Goal: Task Accomplishment & Management: Complete application form

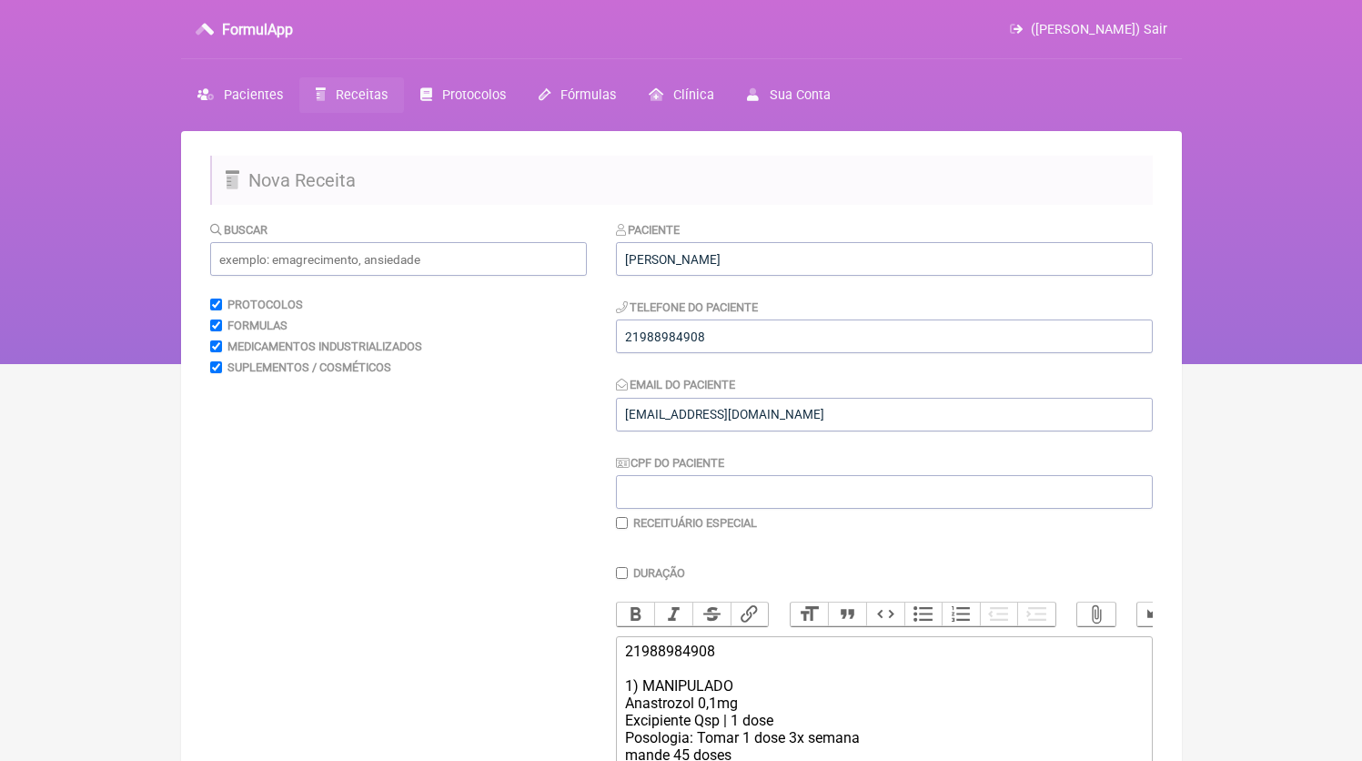
scroll to position [312, 0]
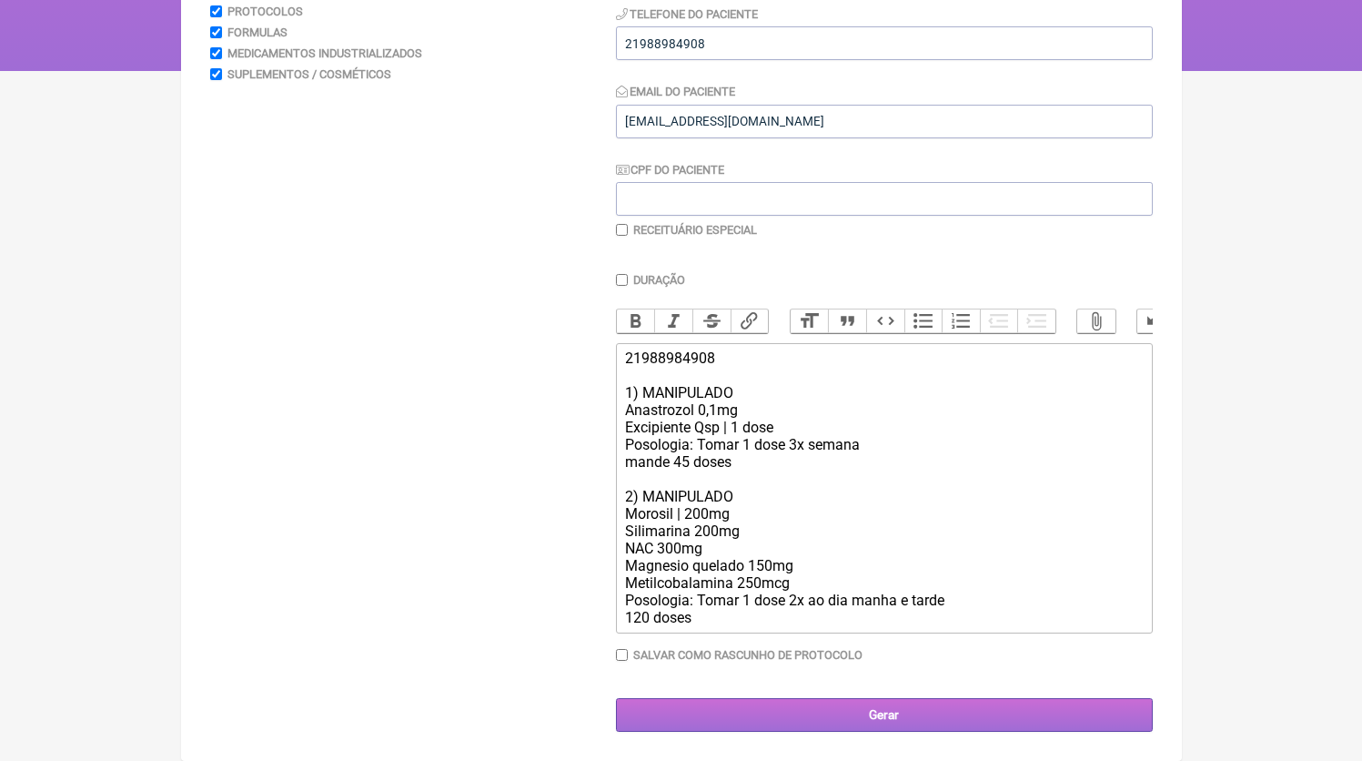
click at [776, 713] on input "Gerar" at bounding box center [884, 715] width 537 height 34
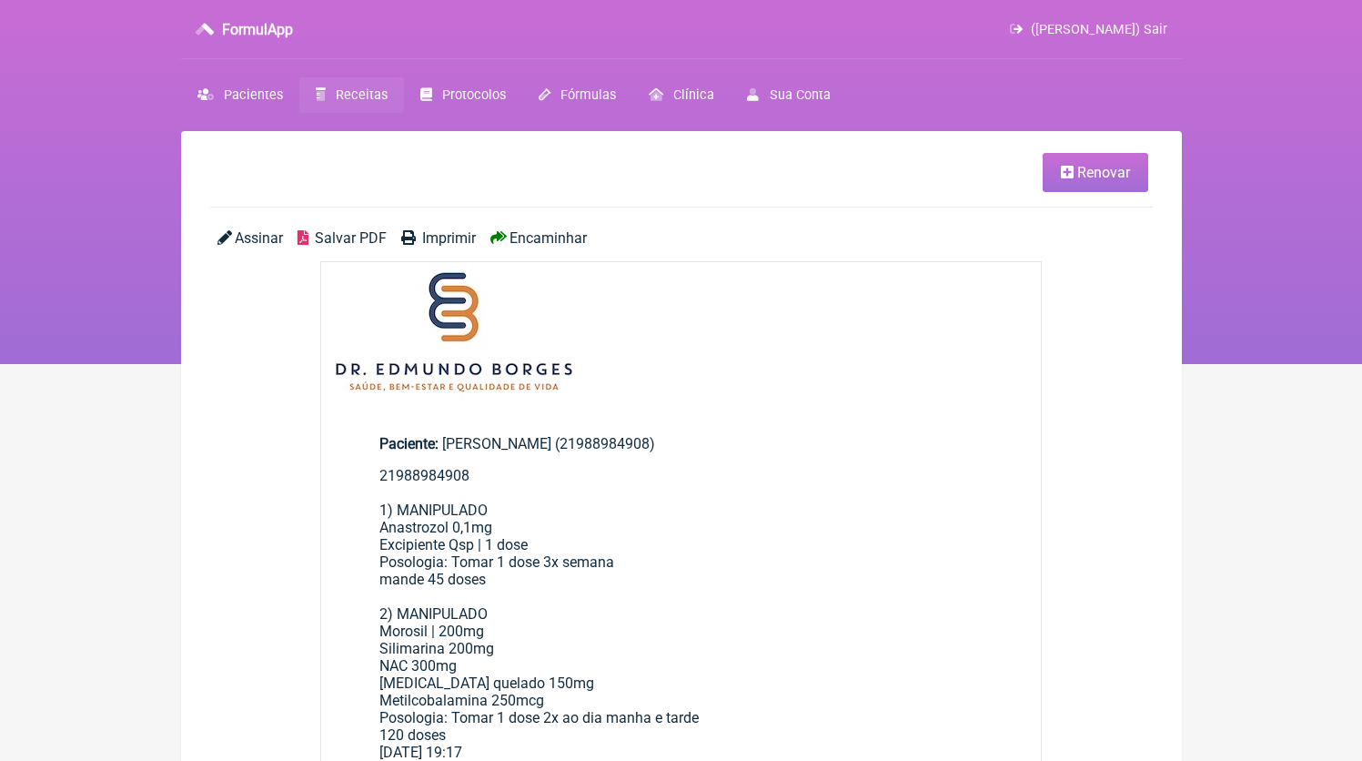
click at [349, 236] on span "Salvar PDF" at bounding box center [351, 237] width 72 height 17
click at [346, 113] on link "Receitas" at bounding box center [351, 94] width 105 height 35
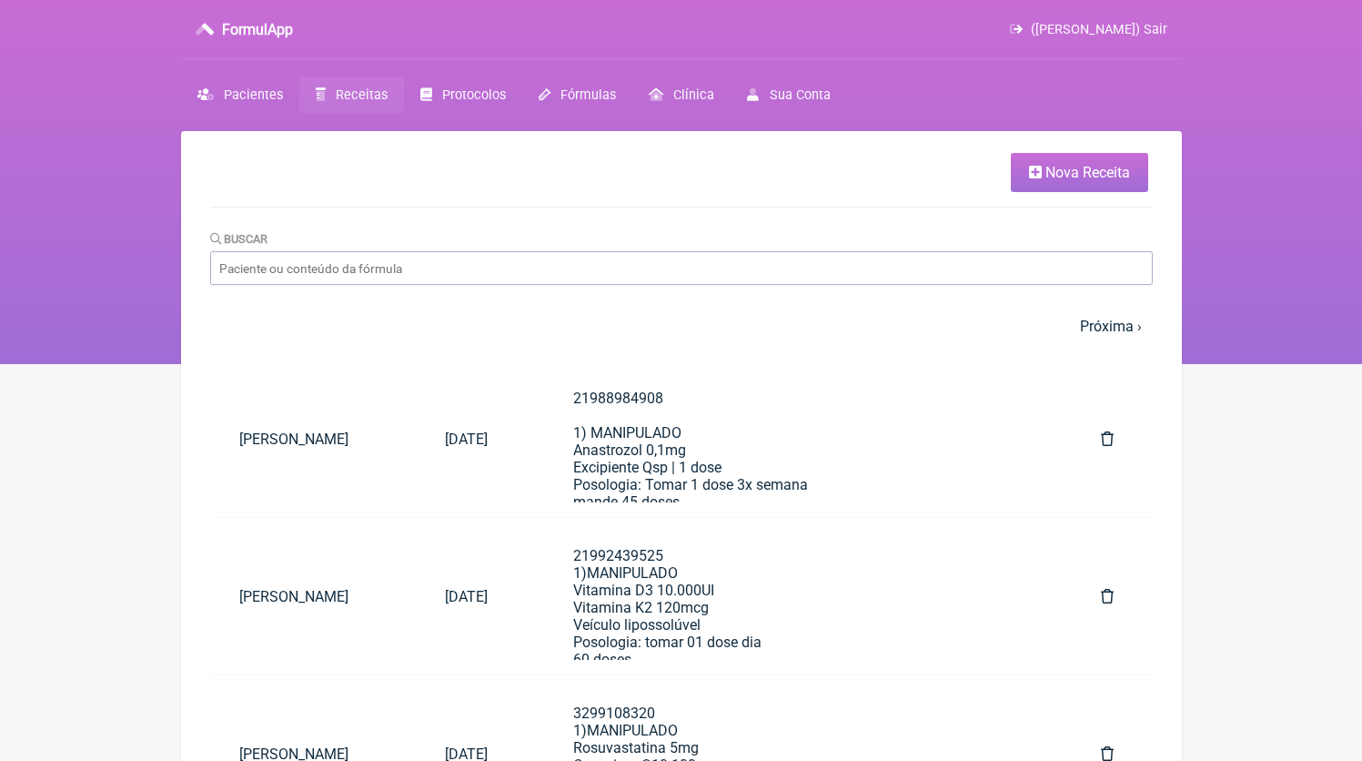
click at [1039, 187] on link "Nova Receita" at bounding box center [1079, 172] width 137 height 39
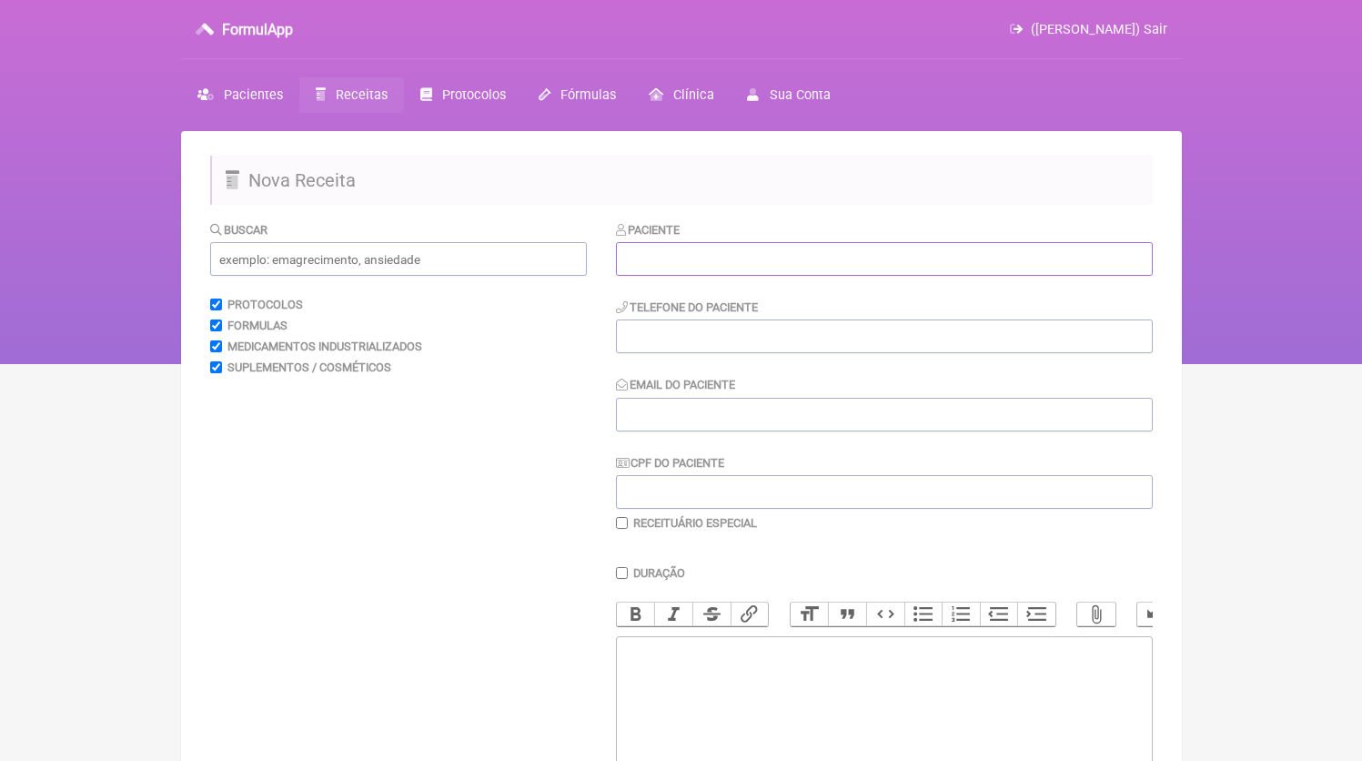
click at [692, 271] on input "text" at bounding box center [884, 259] width 537 height 34
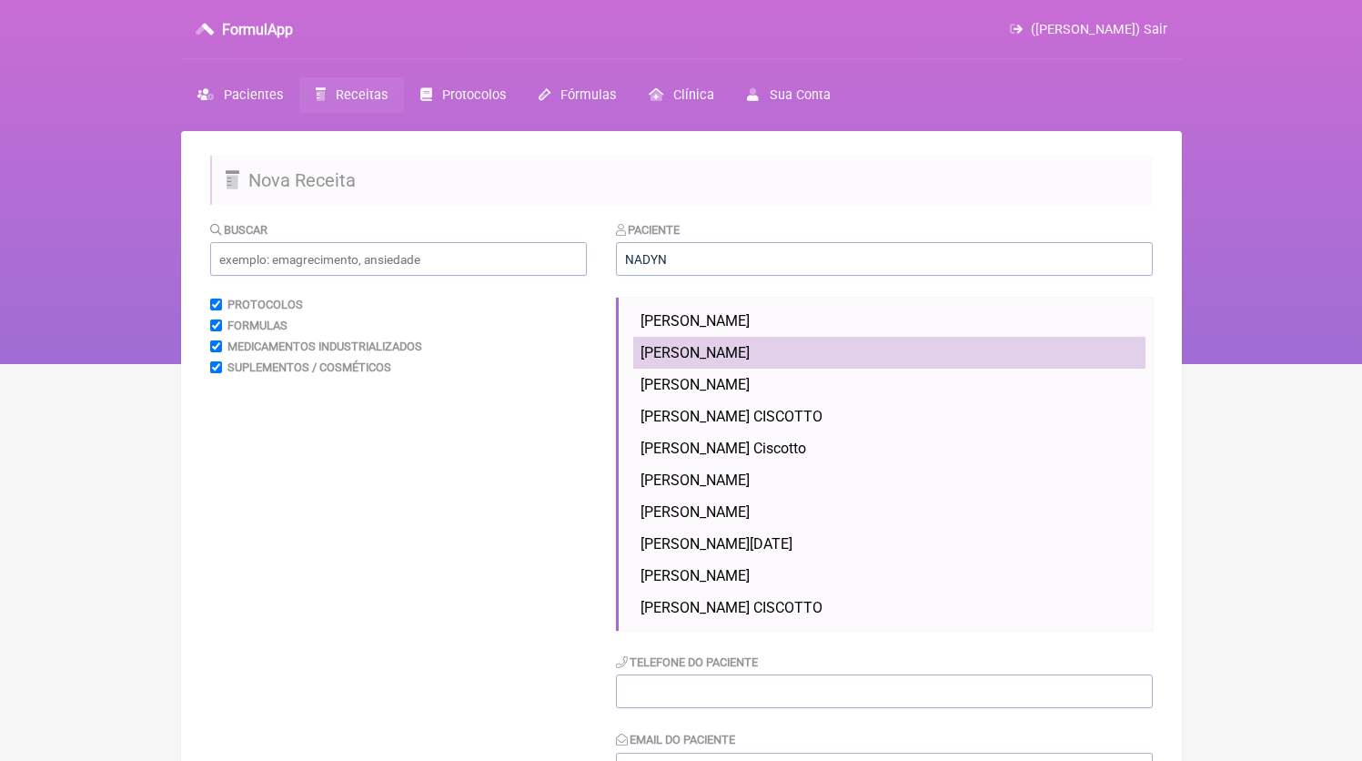
click at [849, 364] on li "[PERSON_NAME]" at bounding box center [889, 353] width 512 height 32
type input "[PERSON_NAME]"
type input "21992395922"
type input "[EMAIL_ADDRESS][DOMAIN_NAME]"
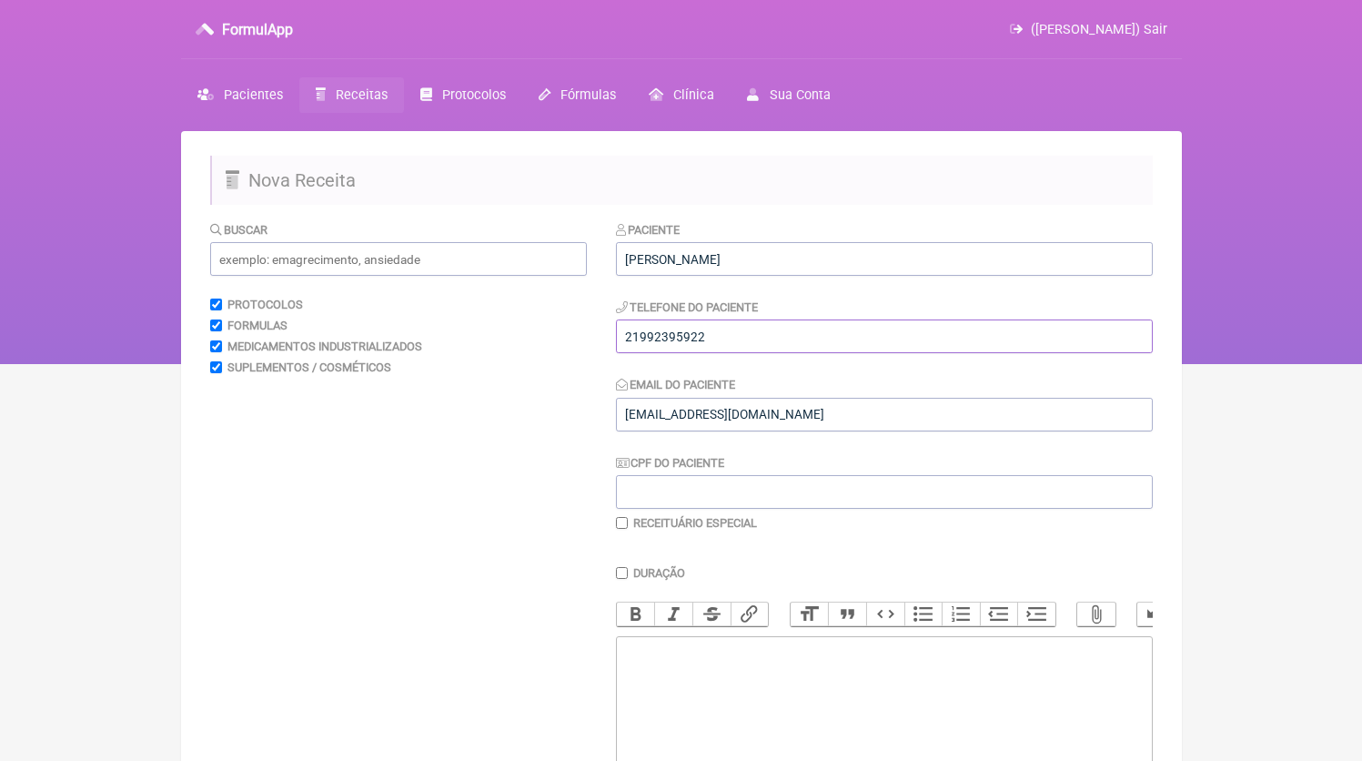
click at [716, 353] on input "21992395922" at bounding box center [884, 336] width 537 height 34
click at [846, 734] on trix-editor at bounding box center [884, 745] width 537 height 218
paste trix-editor "<div>21992395922</div>"
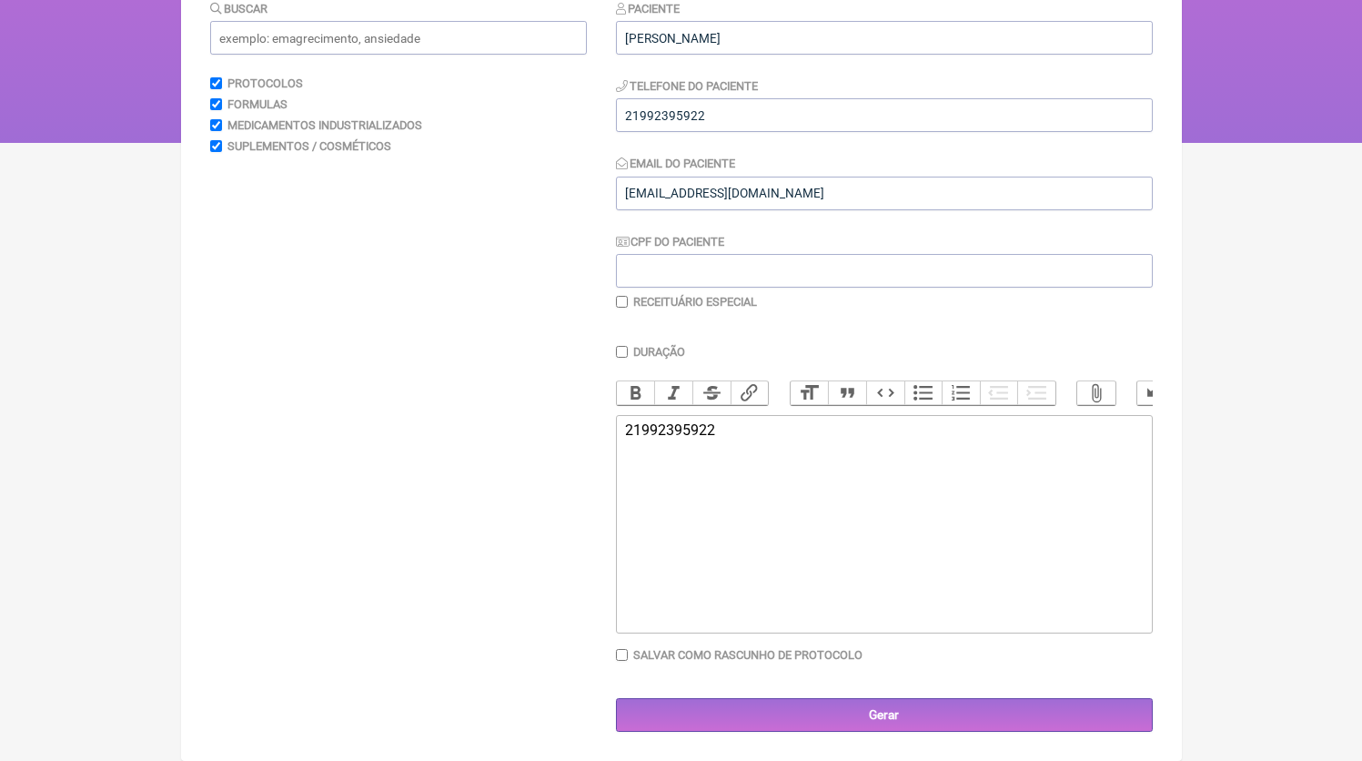
scroll to position [240, 0]
paste trix-editor "<div>21992395922<br><br>1)MANIPULADO<br>Epigalatocatequina 250mg<br>Cactim 250m…"
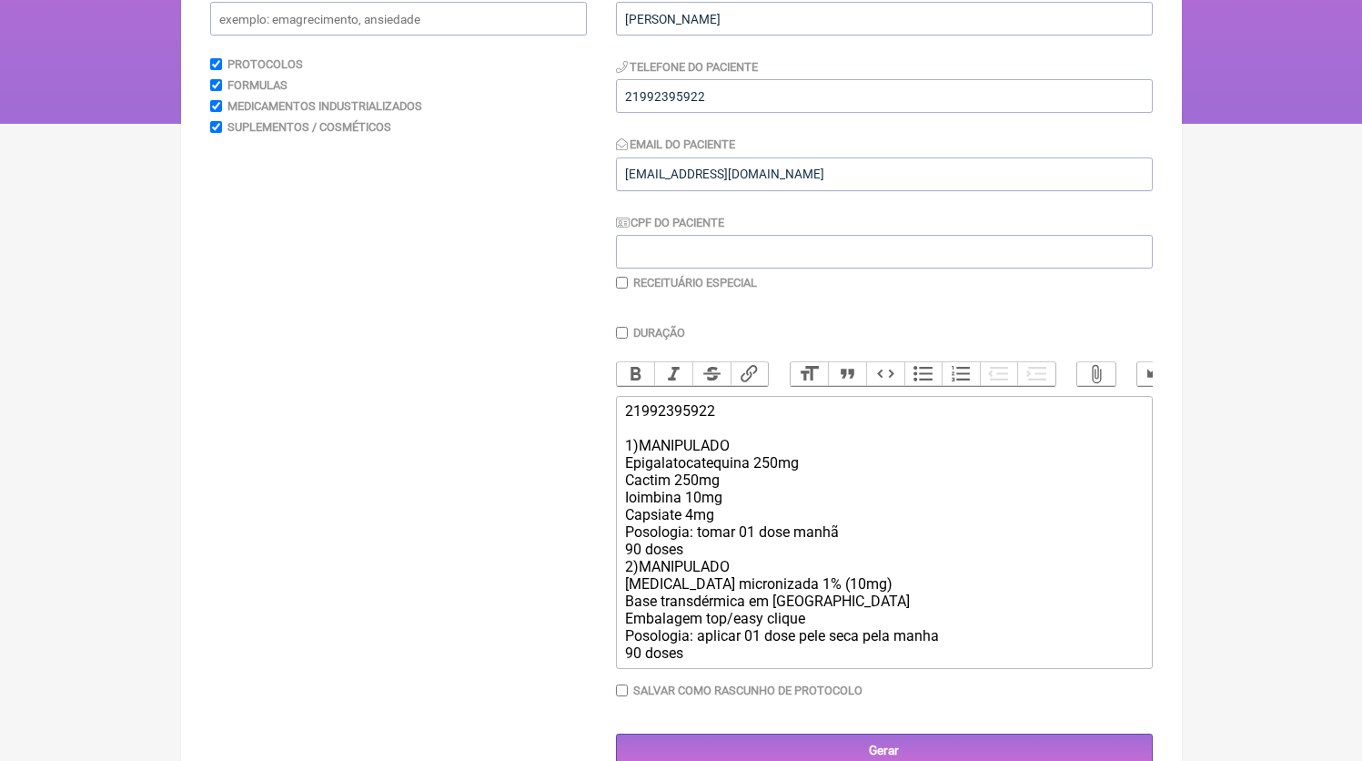
click at [704, 562] on div "21992395922 1)MANIPULADO Epigalatocatequina 250mg Cactim 250mg Ioimbina 10mg Ca…" at bounding box center [883, 531] width 517 height 259
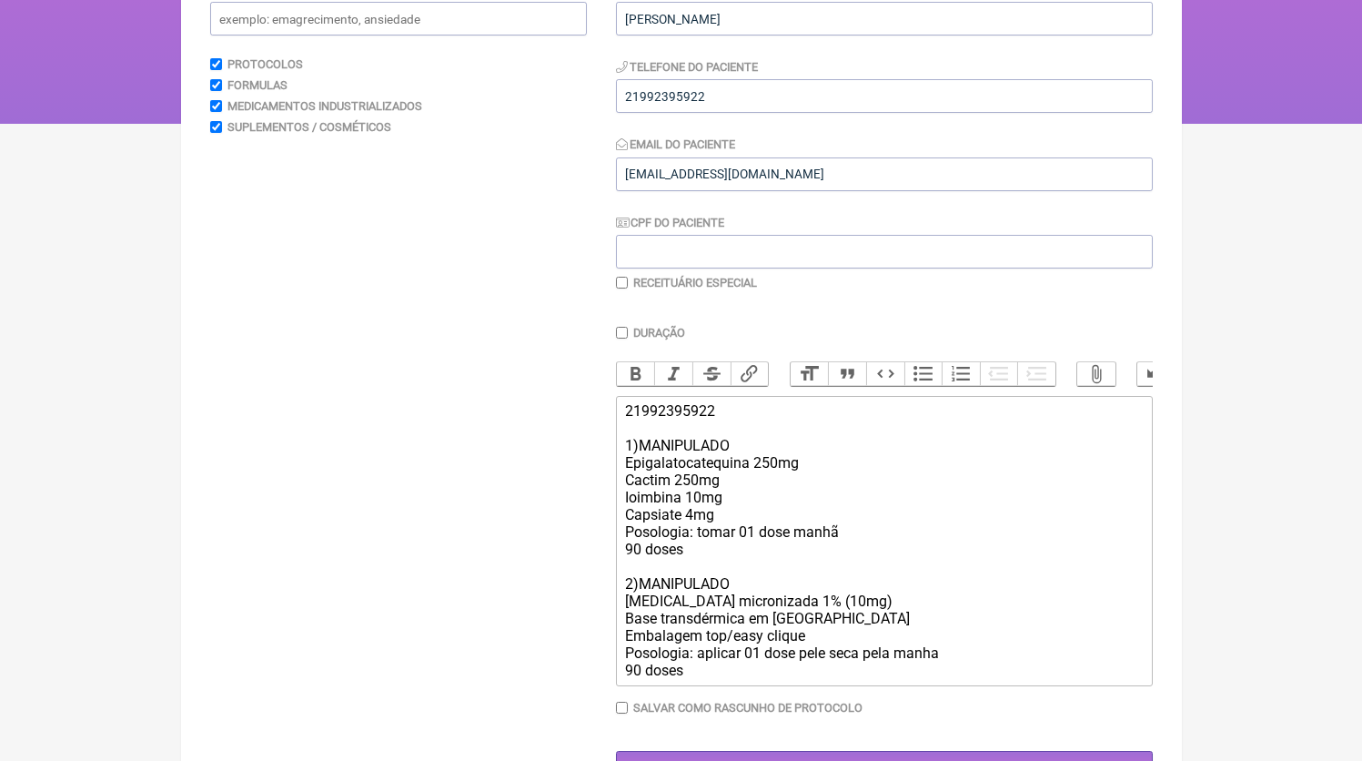
click at [740, 506] on div "21992395922 1)MANIPULADO Epigalatocatequina 250mg Cactim 250mg Ioimbina 10mg Ca…" at bounding box center [883, 540] width 517 height 277
click at [736, 513] on div "21992395922 1)MANIPULADO Epigalatocatequina 250mg Cactim 250mg Ioimbina 10mg Ca…" at bounding box center [883, 540] width 517 height 277
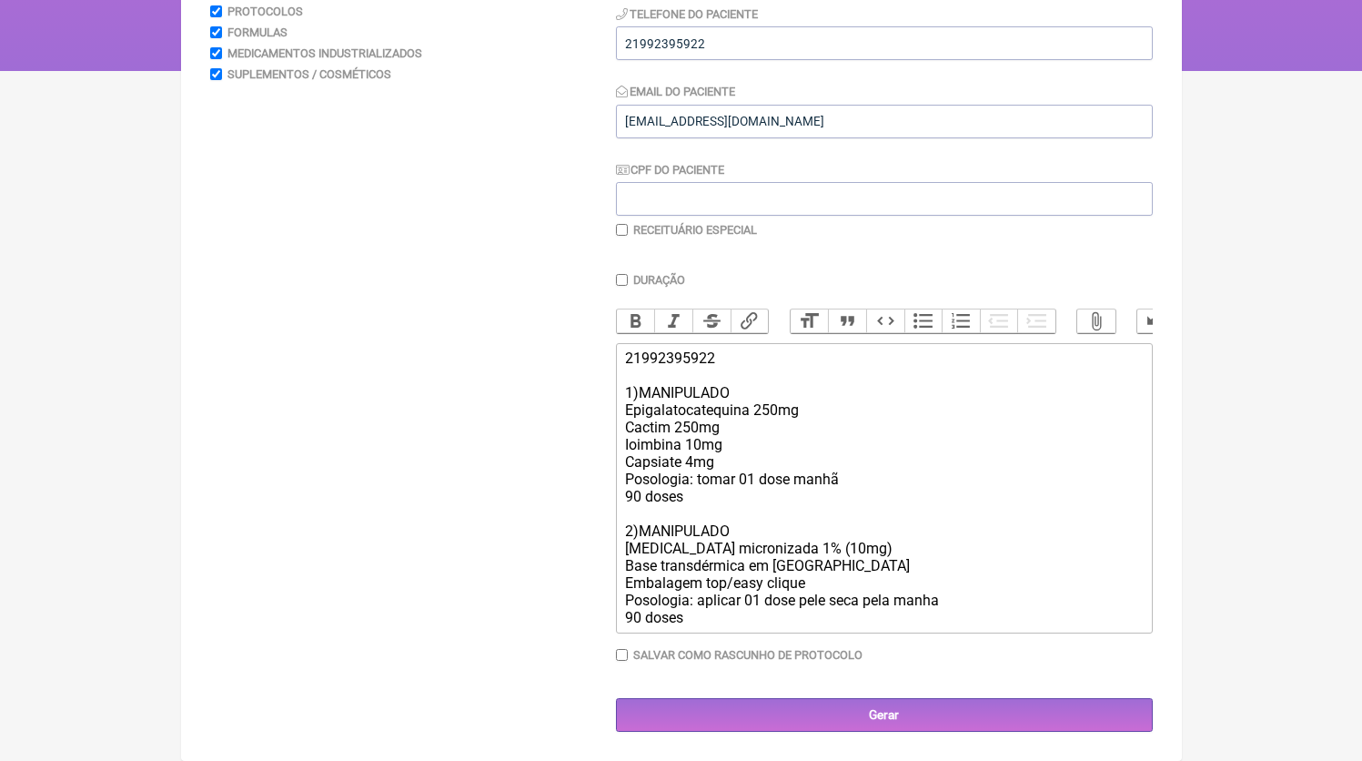
click at [725, 624] on div "21992395922 1)MANIPULADO Epigalatocatequina 250mg Cactim 250mg Ioimbina 10mg Ca…" at bounding box center [883, 487] width 517 height 277
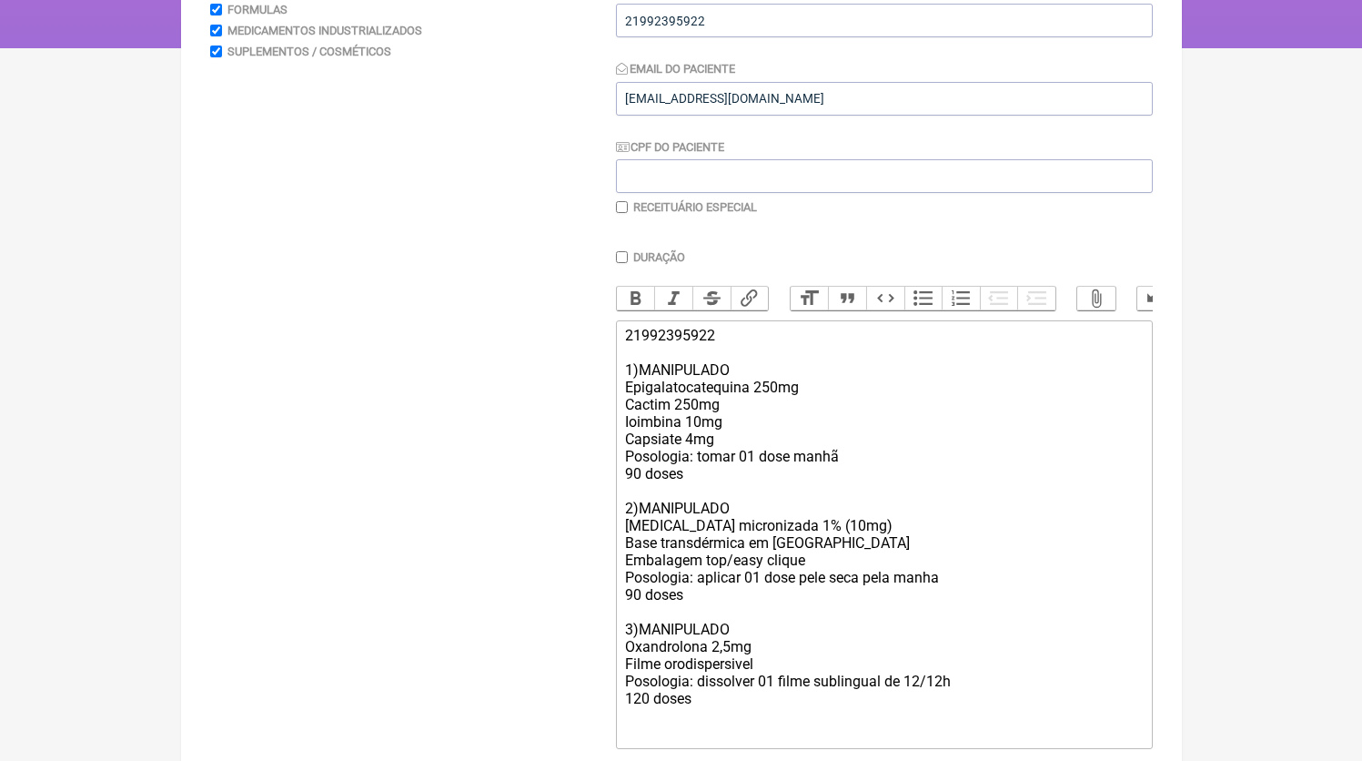
scroll to position [451, 0]
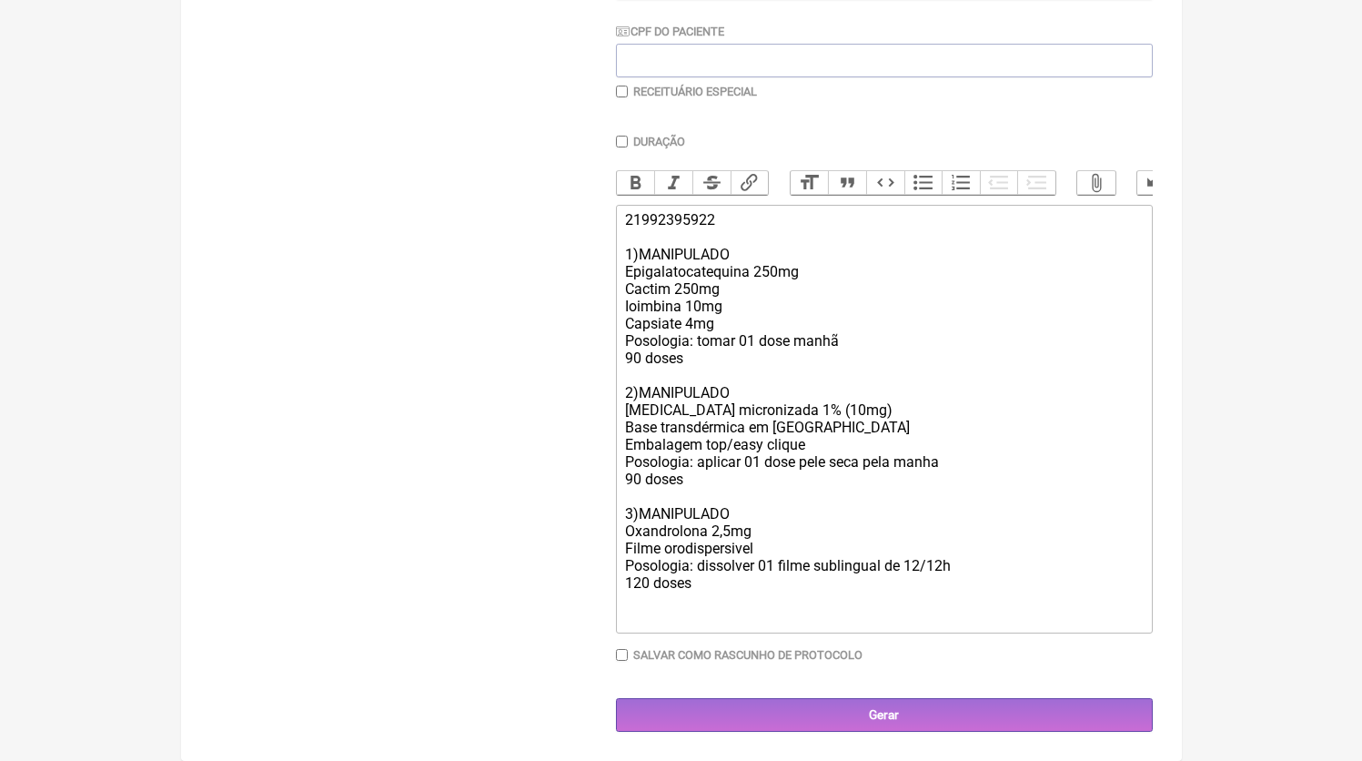
paste trix-editor "<div>21992395922<br><br>1)MANIPULADO<br>Epigalatocatequina 250mg<br>Cactim 250m…"
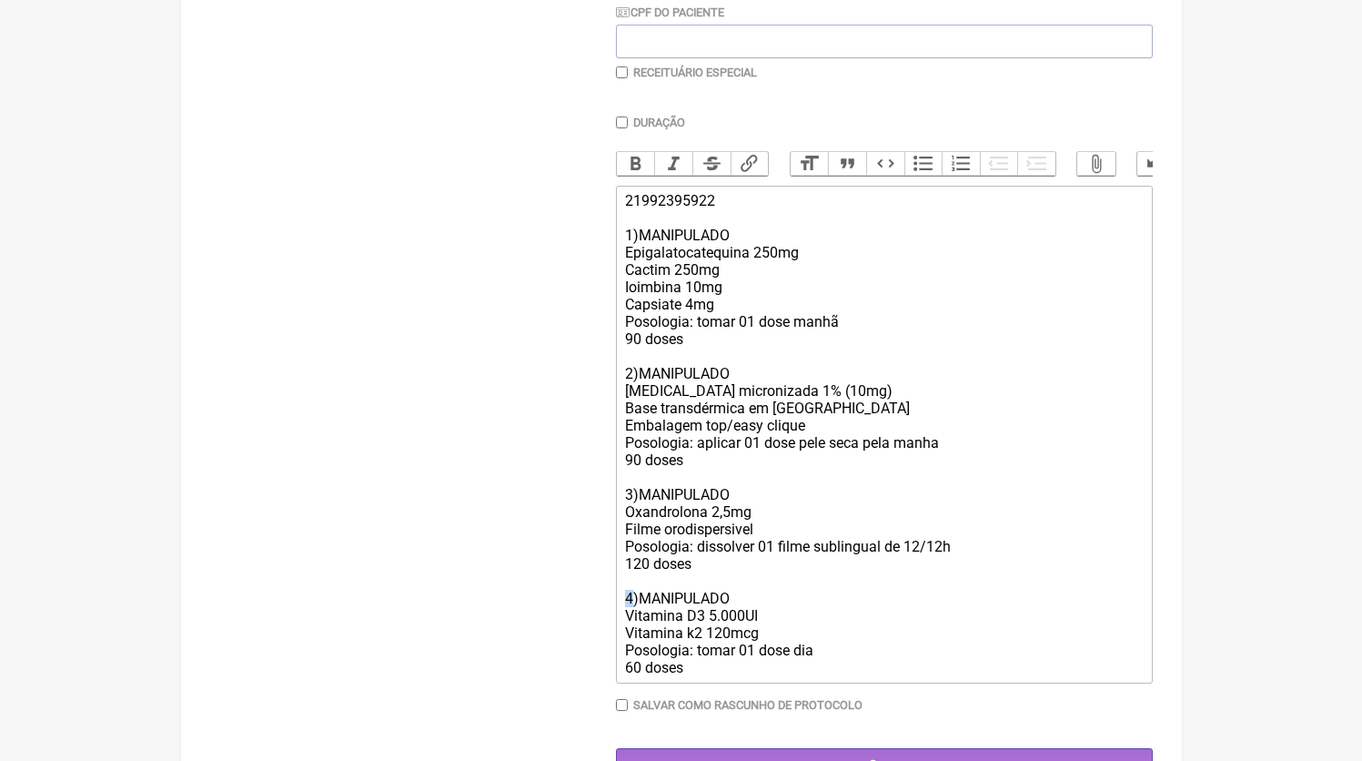
click at [629, 619] on div "21992395922 1)MANIPULADO Epigalatocatequina 250mg Cactim 250mg Ioimbina 10mg Ca…" at bounding box center [883, 434] width 517 height 484
click at [718, 635] on div "21992395922 1)MANIPULADO Epigalatocatequina 250mg Cactim 250mg Ioimbina 10mg Ca…" at bounding box center [883, 434] width 517 height 484
click at [791, 658] on div "21992395922 1)MANIPULADO Epigalatocatequina 250mg Cactim 250mg Ioimbina 10mg Ca…" at bounding box center [883, 434] width 517 height 484
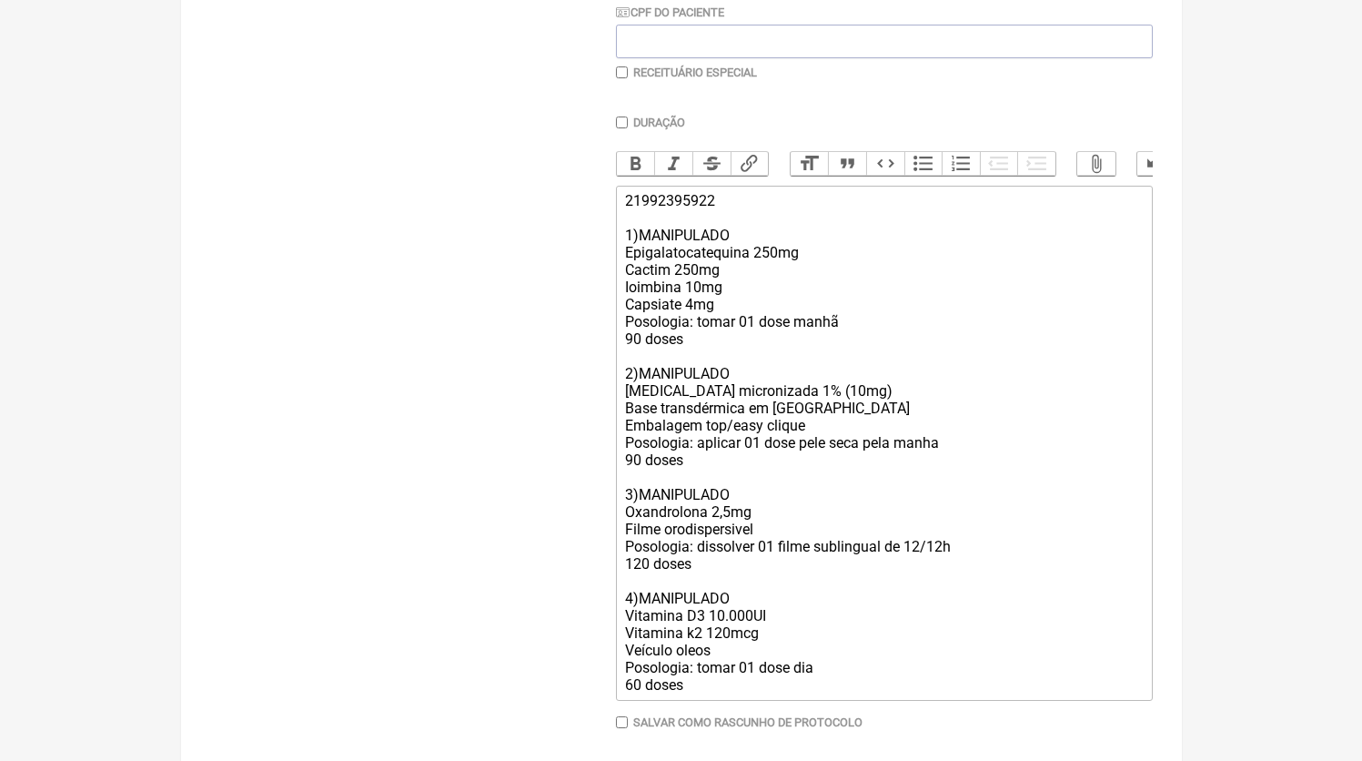
type trix-editor "<div>21992395922<br><br>1)MANIPULADO<br>Epigalatocatequina 250mg<br>Cactim 250m…"
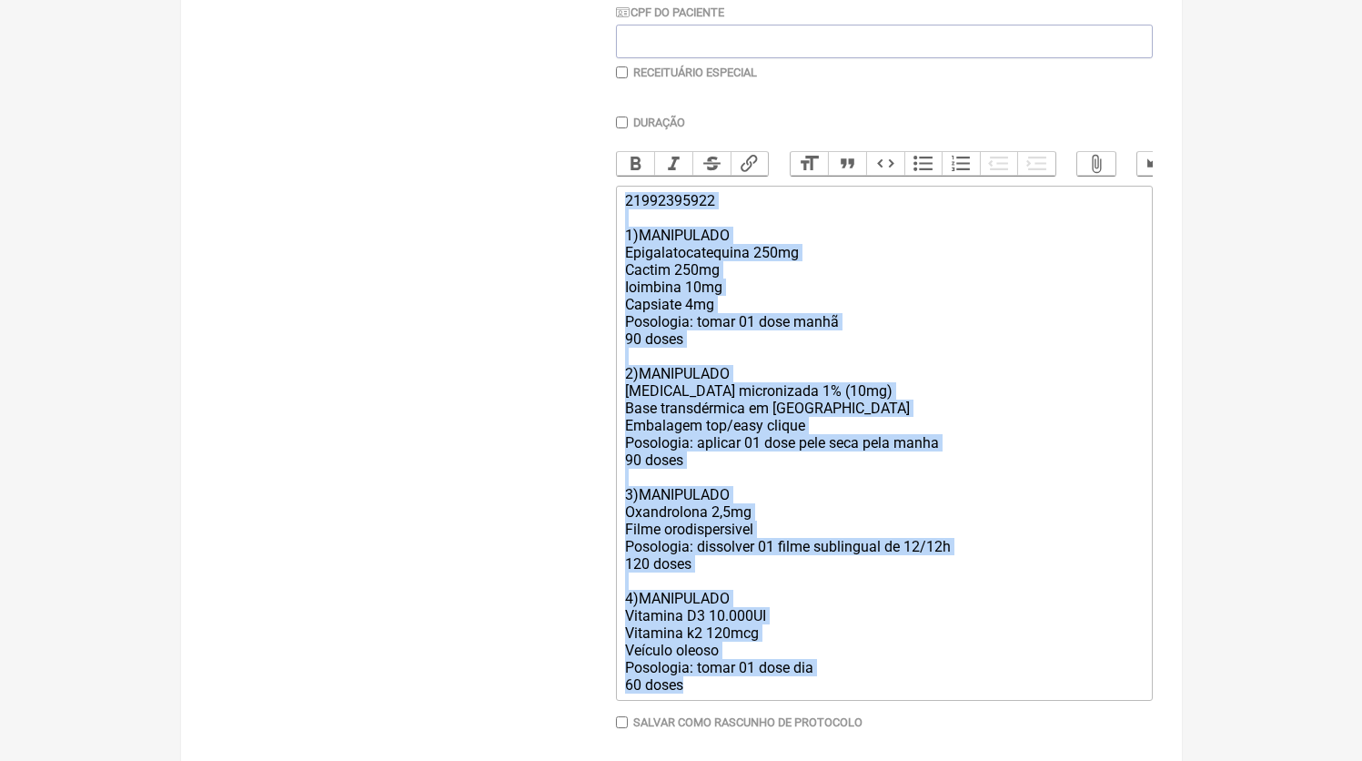
drag, startPoint x: 704, startPoint y: 715, endPoint x: 579, endPoint y: 192, distance: 538.2
click at [579, 192] on form "Buscar Protocolos Formulas Medicamentos Industrializados Suplementos / Cosmétic…" at bounding box center [681, 284] width 943 height 1029
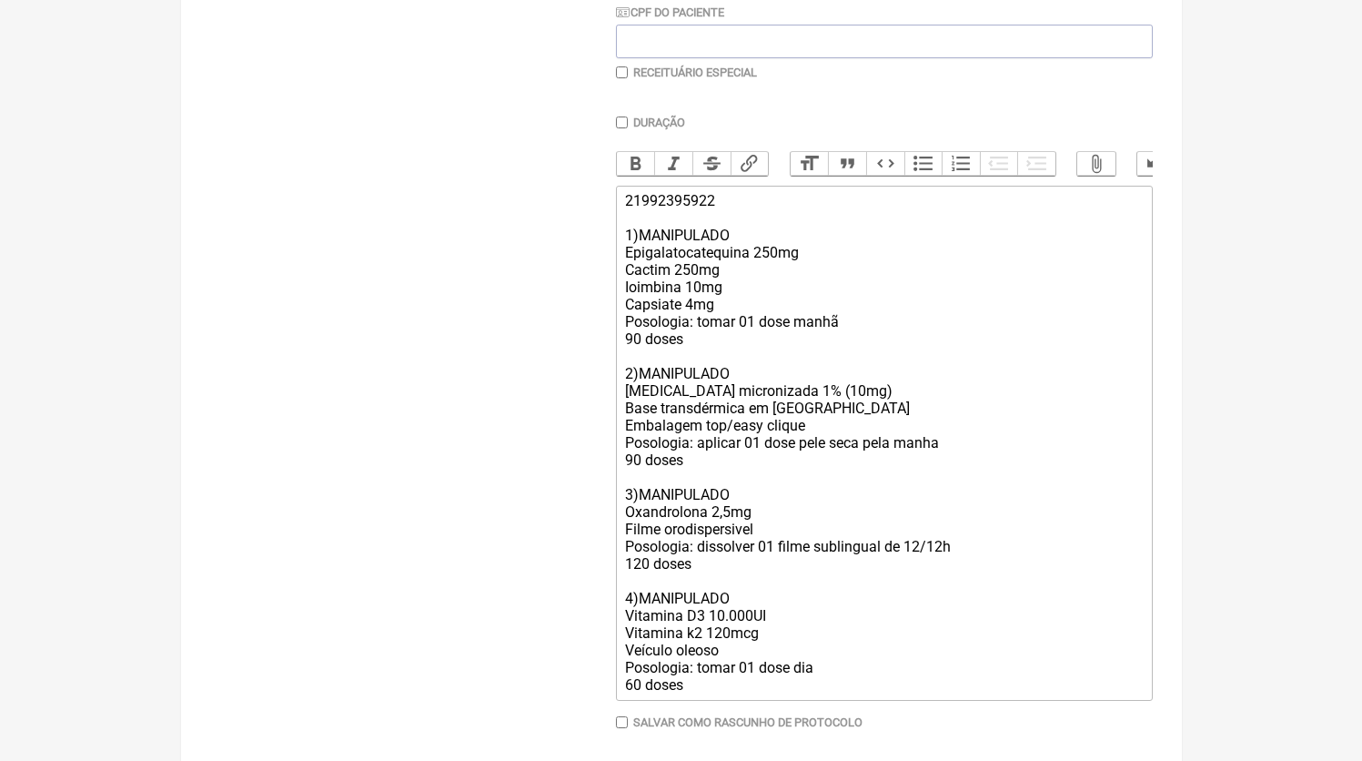
click at [737, 72] on label "Receituário Especial" at bounding box center [695, 73] width 124 height 14
checkbox input "true"
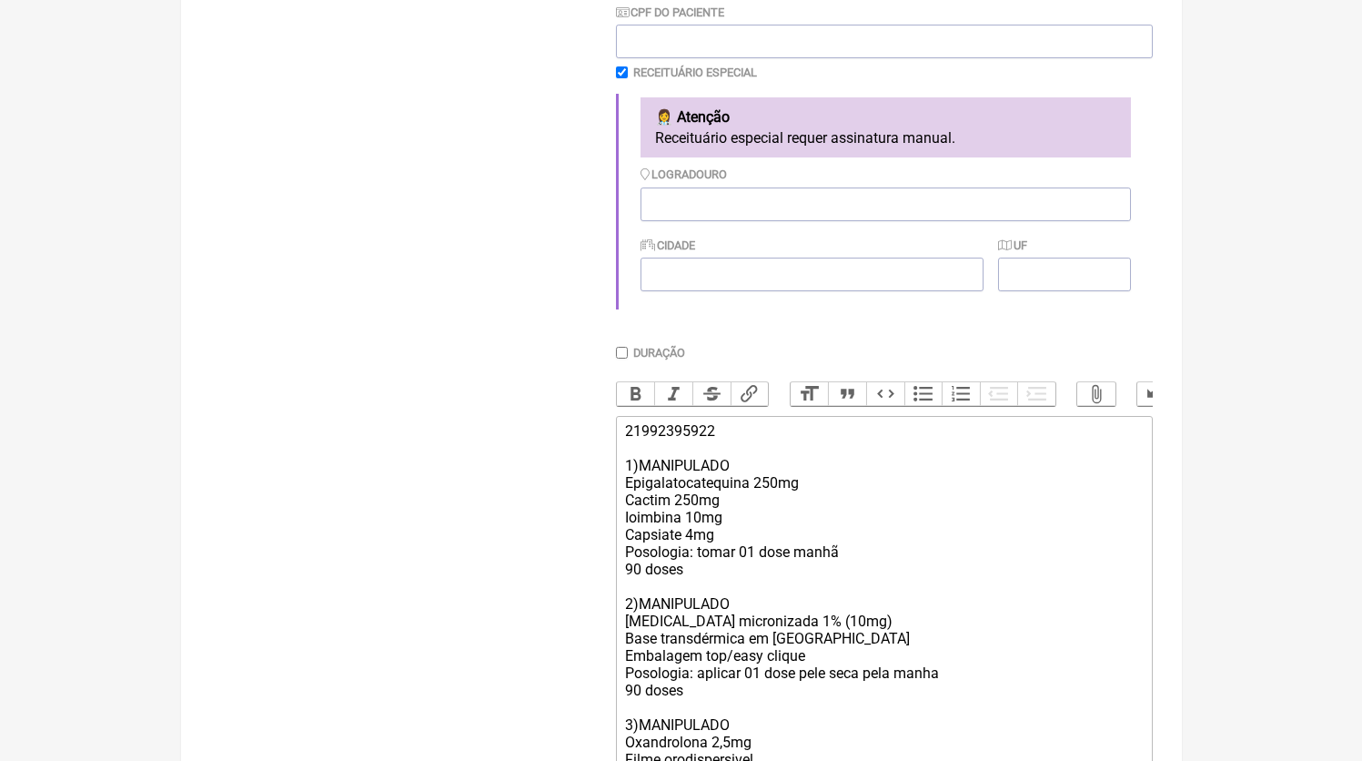
scroll to position [771, 0]
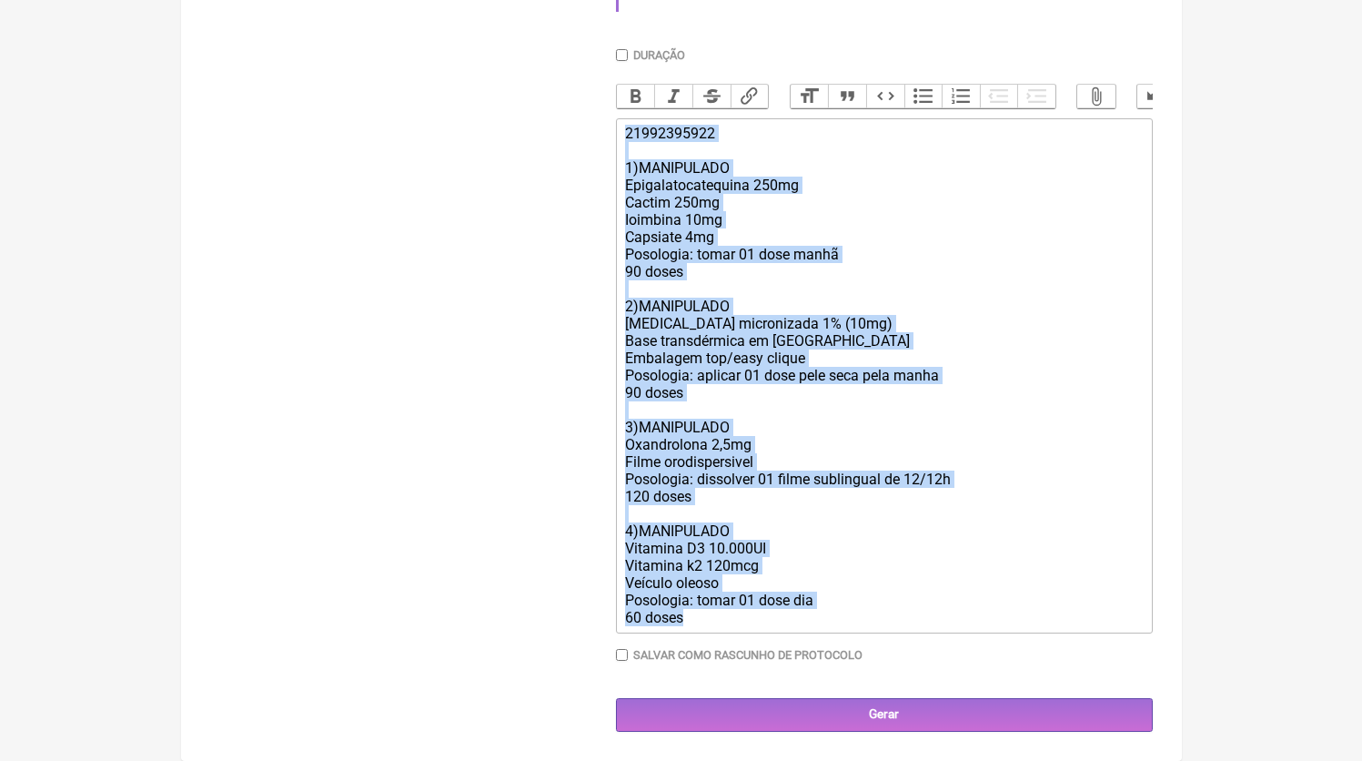
drag, startPoint x: 724, startPoint y: 626, endPoint x: 616, endPoint y: 96, distance: 541.4
click at [616, 96] on div "Duração Duração de 30 dias Bold Italic Strikethrough Link Heading Quote Code Bu…" at bounding box center [884, 361] width 537 height 627
copy div "21992395922 1)MANIPULADO Epigalatocatequina 250mg Cactim 250mg Ioimbina 10mg Ca…"
